Goal: Task Accomplishment & Management: Complete application form

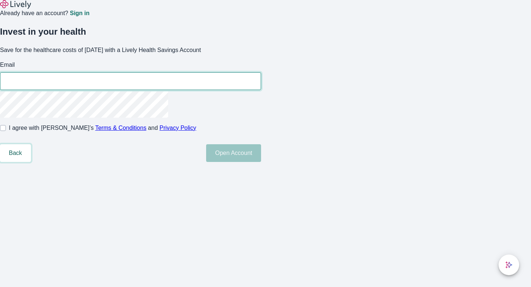
click at [31, 162] on button "Back" at bounding box center [15, 153] width 31 height 18
click at [252, 89] on input "Email" at bounding box center [130, 81] width 261 height 15
type input "pendotesting@email.com"
click at [378, 84] on div "Invest in your health Save for the healthcare costs of tomorrow with a Lively H…" at bounding box center [261, 90] width 540 height 144
drag, startPoint x: 222, startPoint y: 105, endPoint x: 207, endPoint y: 105, distance: 14.4
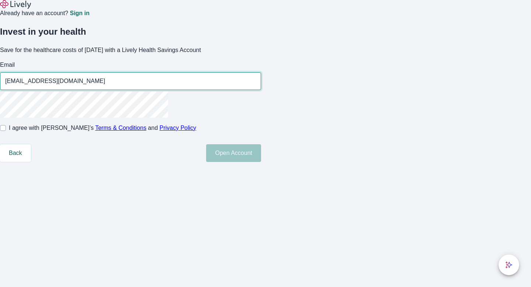
click at [207, 89] on input "pendotesting@email.com" at bounding box center [130, 81] width 261 height 15
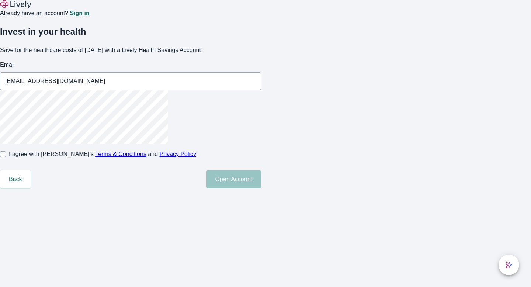
drag, startPoint x: 446, startPoint y: 148, endPoint x: 366, endPoint y: 162, distance: 81.6
click at [446, 148] on div "Already have an account? Sign in Invest in your health Save for the healthcare …" at bounding box center [265, 94] width 531 height 188
click at [6, 157] on input "I agree with Lively’s Terms & Conditions and Privacy Policy" at bounding box center [3, 154] width 6 height 6
checkbox input "true"
click at [323, 188] on div "Already have an account? Sign in Invest in your health Save for the healthcare …" at bounding box center [265, 94] width 531 height 188
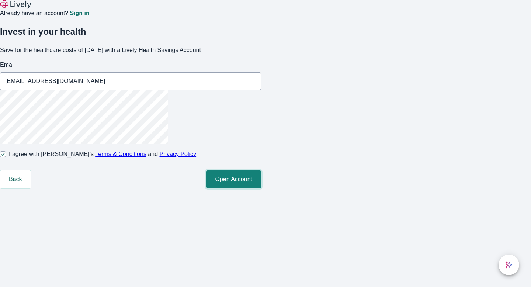
click at [261, 188] on button "Open Account" at bounding box center [233, 179] width 55 height 18
